Goal: Task Accomplishment & Management: Manage account settings

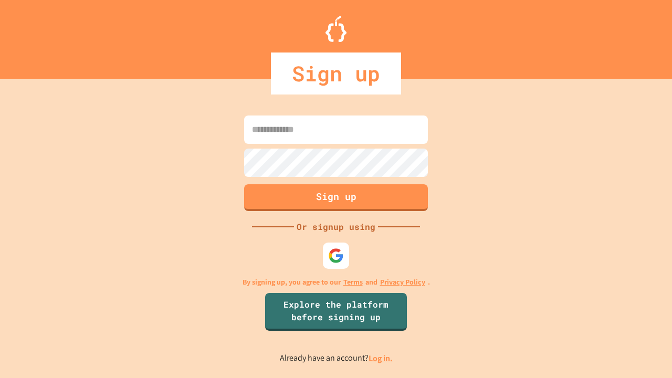
click at [381, 358] on link "Log in." at bounding box center [381, 358] width 24 height 11
